Goal: Find specific page/section: Find specific page/section

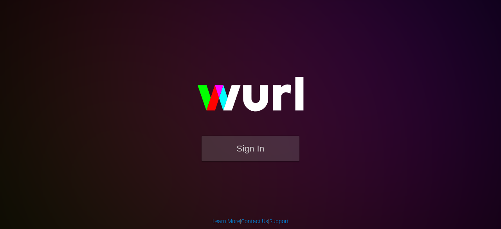
click at [223, 156] on button "Sign In" at bounding box center [251, 148] width 98 height 25
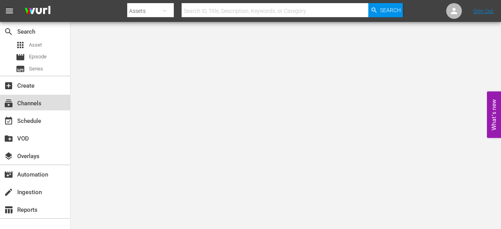
click at [19, 103] on div "subscriptions Channels" at bounding box center [22, 102] width 44 height 7
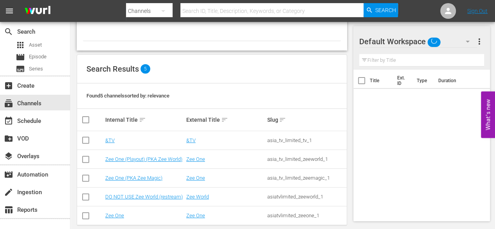
scroll to position [60, 0]
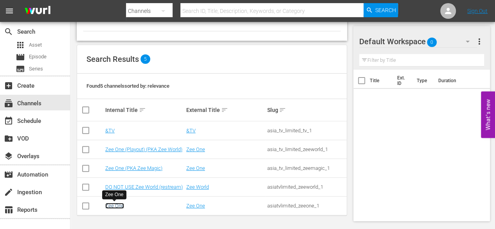
click at [113, 205] on link "Zee One" at bounding box center [114, 206] width 19 height 6
